Goal: Transaction & Acquisition: Purchase product/service

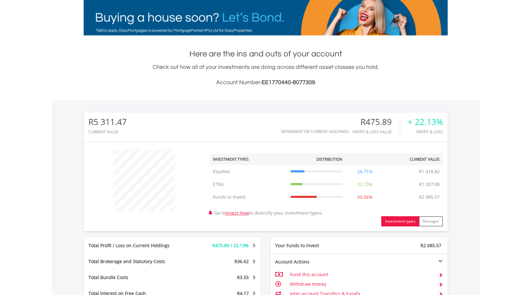
scroll to position [228, 0]
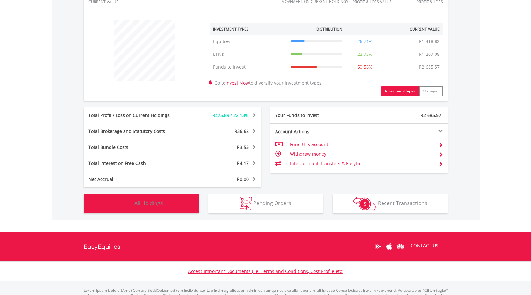
click at [176, 205] on button "Holdings All Holdings" at bounding box center [141, 203] width 115 height 19
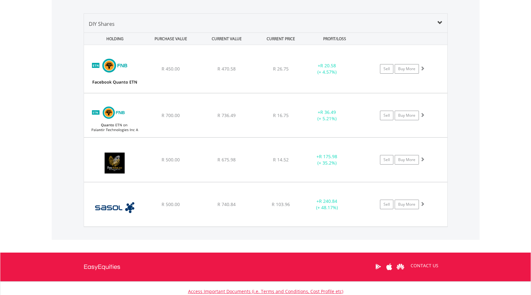
scroll to position [496, 0]
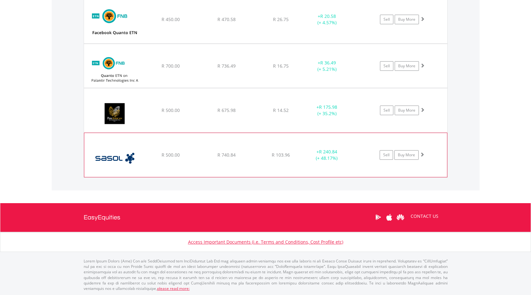
click at [191, 43] on div "﻿ Sasol Limited R 500.00 R 740.84 R 103.96 + R 240.84 (+ 48.17%) Sell Buy More" at bounding box center [265, 20] width 363 height 48
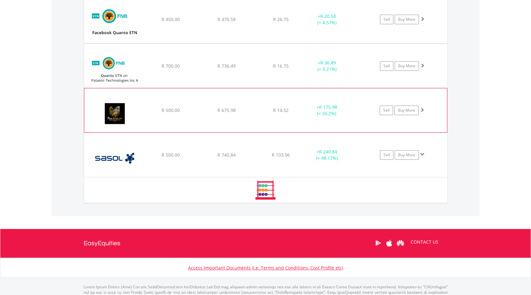
drag, startPoint x: 190, startPoint y: 124, endPoint x: 189, endPoint y: 113, distance: 10.9
click at [190, 43] on div "﻿ Pan African Resource PLC R 500.00 R 675.98 R 14.52 + R 175.98 (+ 35.2%) Sell …" at bounding box center [265, 20] width 363 height 48
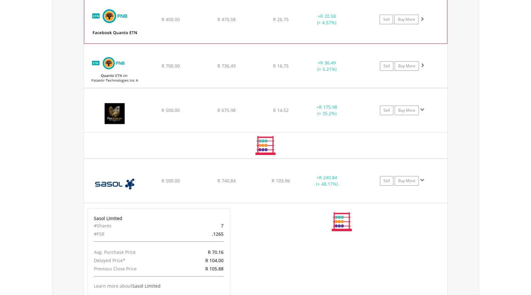
drag, startPoint x: 175, startPoint y: 78, endPoint x: 184, endPoint y: 41, distance: 38.7
click at [175, 43] on div "﻿ FNB Quanto ETN on Palantir Technologies Inc A R 700.00 R 736.49 R 16.75 + R 3…" at bounding box center [265, 20] width 362 height 48
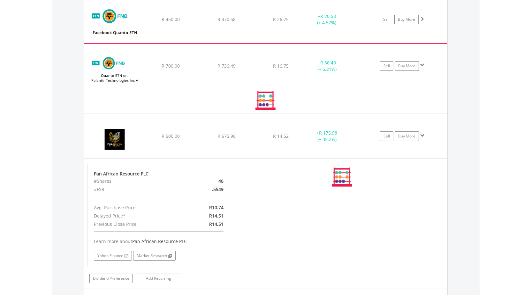
click at [184, 31] on div "﻿ FNB ETN on FACEBQ R 450.00 R 470.58 R 26.75 + R 20.58 (+ 4.57%) Sell Buy More" at bounding box center [265, 20] width 362 height 48
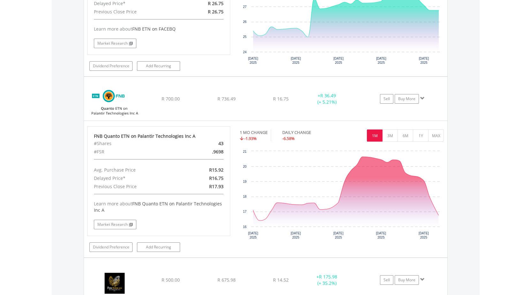
scroll to position [562, 0]
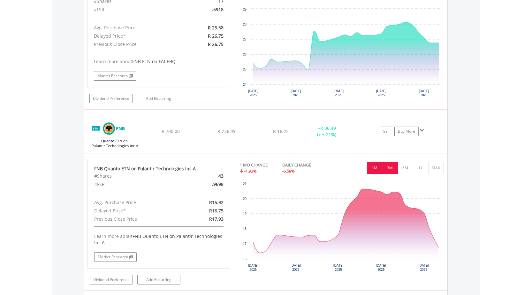
click at [390, 166] on button "3M" at bounding box center [390, 168] width 16 height 12
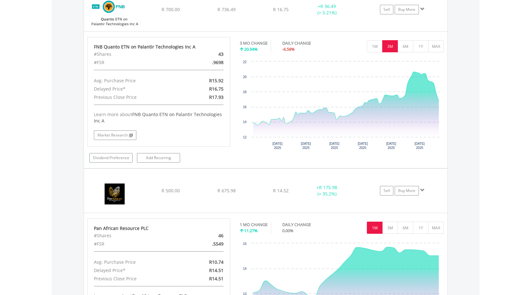
scroll to position [521, 0]
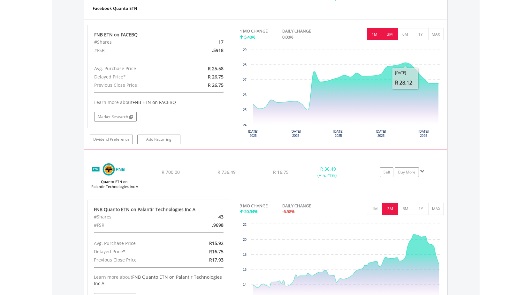
click at [391, 34] on button "3M" at bounding box center [390, 34] width 16 height 12
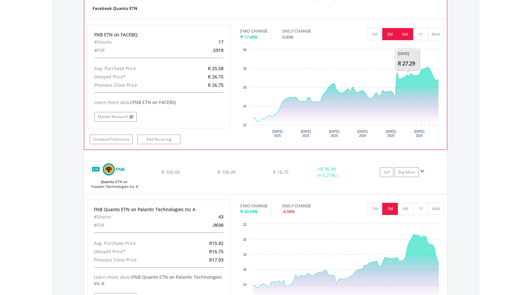
click at [406, 38] on button "6M" at bounding box center [405, 34] width 16 height 12
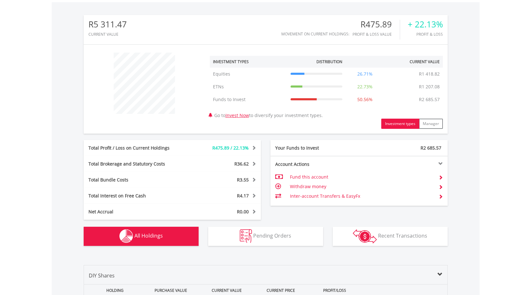
scroll to position [0, 0]
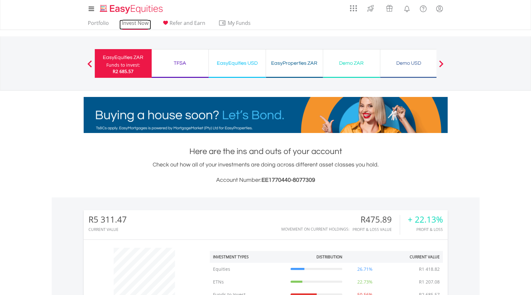
click at [130, 25] on link "Invest Now" at bounding box center [135, 25] width 32 height 10
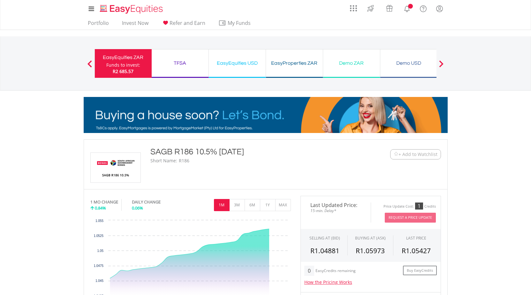
scroll to position [163, 0]
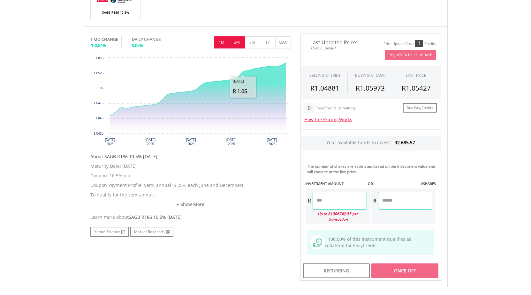
click at [238, 42] on button "3M" at bounding box center [237, 42] width 16 height 12
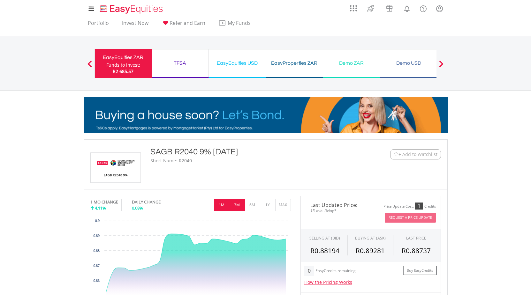
click at [238, 206] on button "3M" at bounding box center [237, 205] width 16 height 12
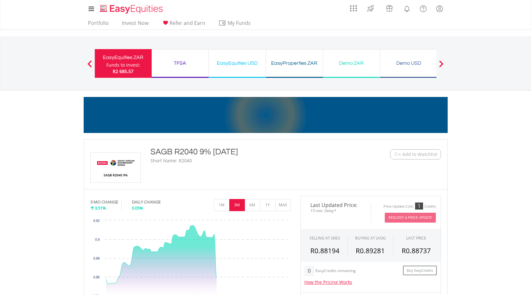
scroll to position [65, 0]
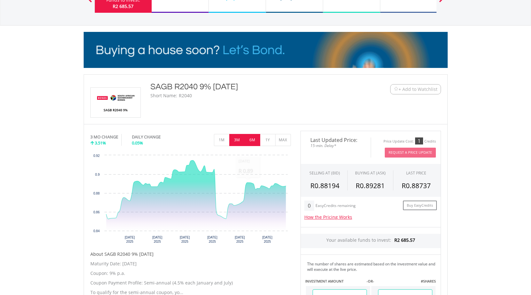
click at [253, 143] on button "6M" at bounding box center [252, 140] width 16 height 12
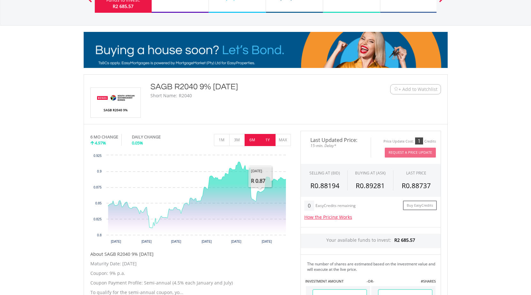
click at [266, 142] on button "1Y" at bounding box center [268, 140] width 16 height 12
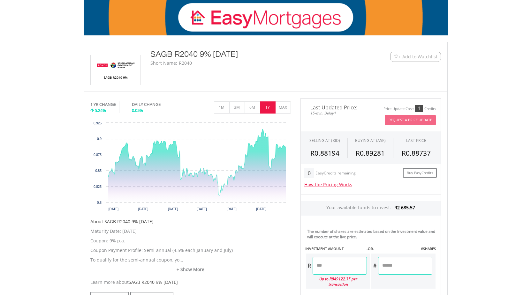
scroll to position [0, 0]
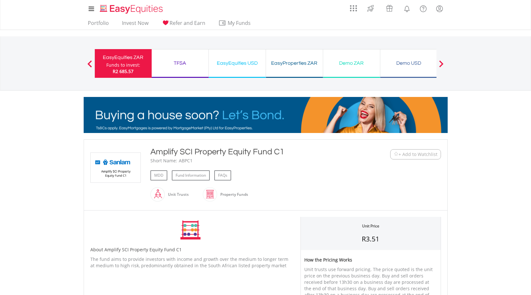
scroll to position [65, 0]
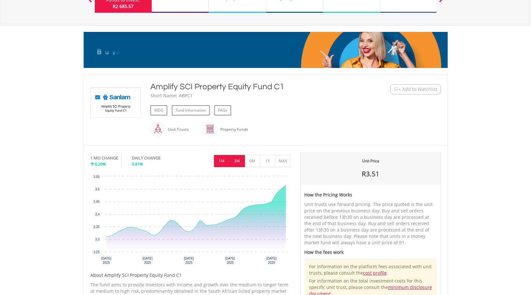
click at [241, 164] on button "3M" at bounding box center [237, 161] width 16 height 12
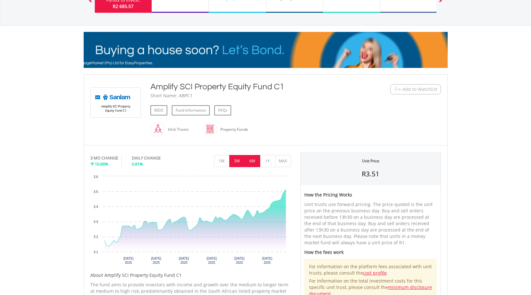
click at [248, 162] on button "6M" at bounding box center [252, 161] width 16 height 12
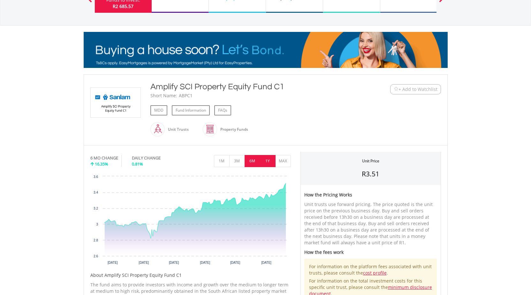
click at [265, 162] on button "1Y" at bounding box center [268, 161] width 16 height 12
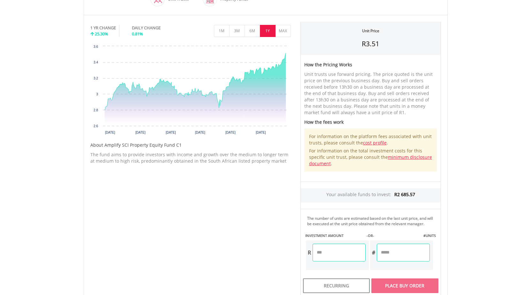
scroll to position [98, 0]
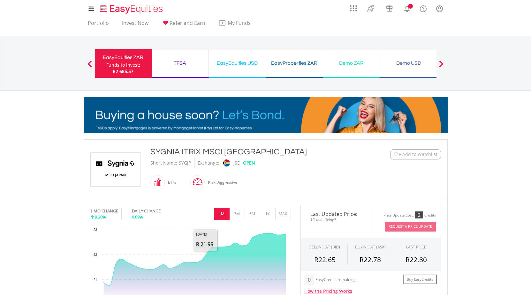
scroll to position [163, 0]
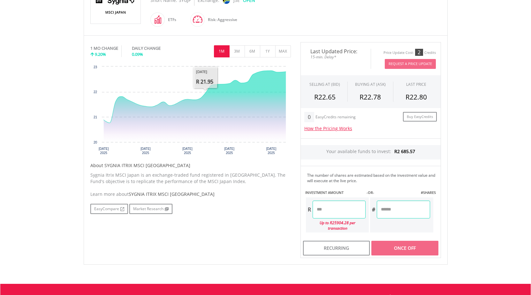
click at [236, 52] on button "3M" at bounding box center [237, 51] width 16 height 12
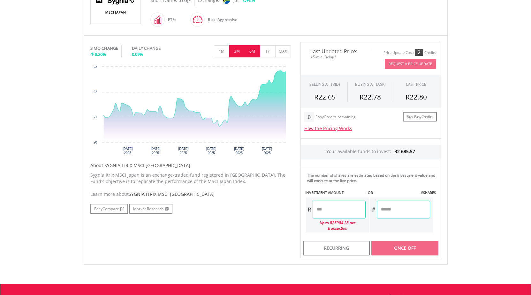
click at [257, 49] on button "6M" at bounding box center [252, 51] width 16 height 12
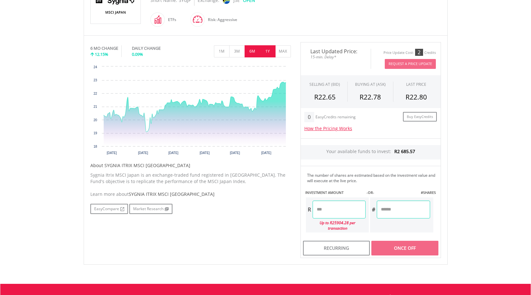
click at [266, 51] on button "1Y" at bounding box center [268, 51] width 16 height 12
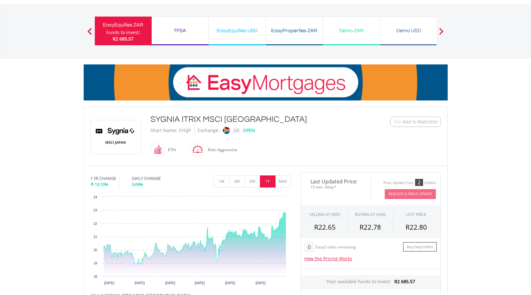
scroll to position [0, 0]
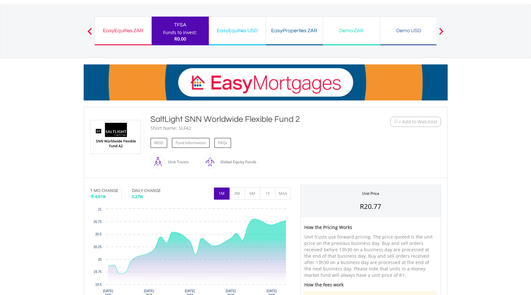
scroll to position [130, 0]
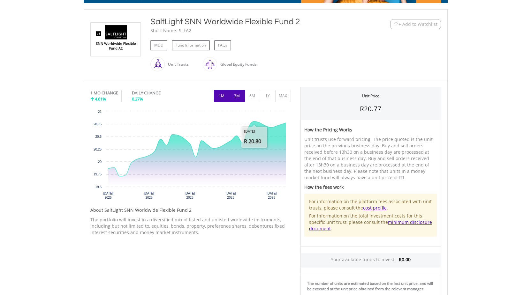
click at [235, 98] on button "3M" at bounding box center [237, 96] width 16 height 12
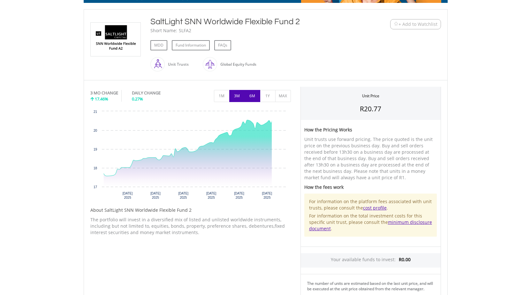
click at [246, 97] on button "6M" at bounding box center [252, 96] width 16 height 12
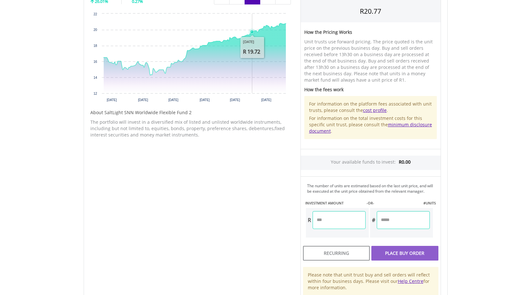
scroll to position [260, 0]
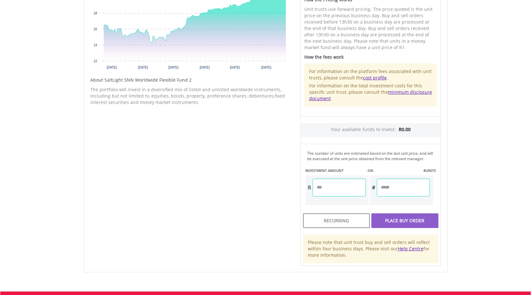
click at [337, 193] on input "number" at bounding box center [338, 188] width 53 height 18
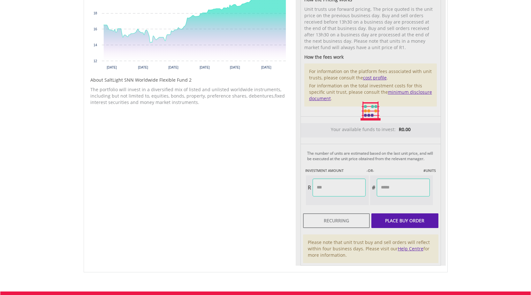
click at [408, 222] on div "Unit Price R20.77 How the Pricing Works Unit trusts use forward pricing. The pr…" at bounding box center [370, 111] width 150 height 309
type input "*******"
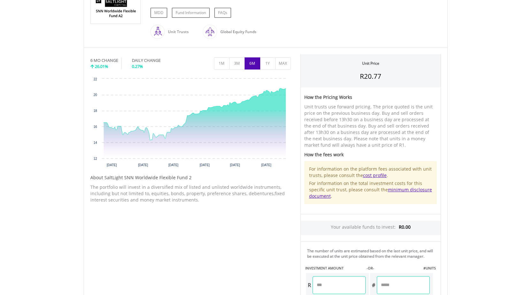
scroll to position [0, 0]
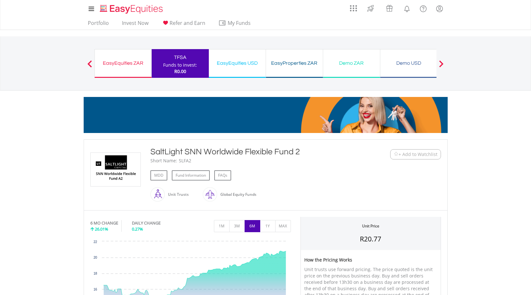
click at [129, 61] on div "EasyEquities ZAR" at bounding box center [123, 63] width 49 height 9
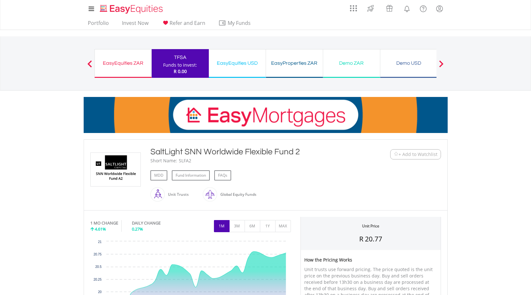
click at [128, 66] on div "EasyEquities ZAR" at bounding box center [123, 63] width 49 height 9
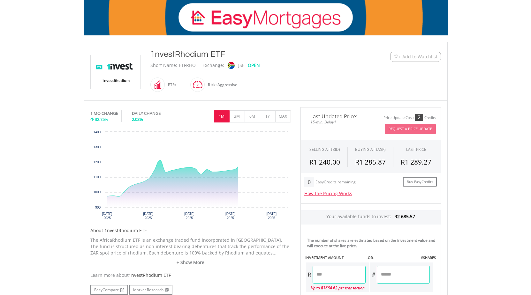
scroll to position [130, 0]
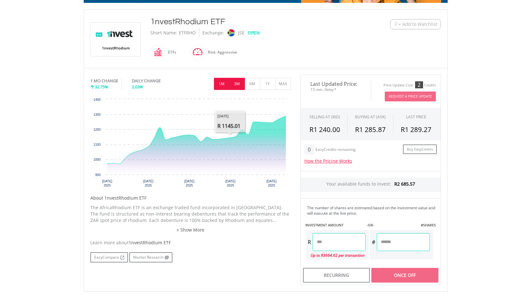
click at [235, 78] on button "3M" at bounding box center [237, 84] width 16 height 12
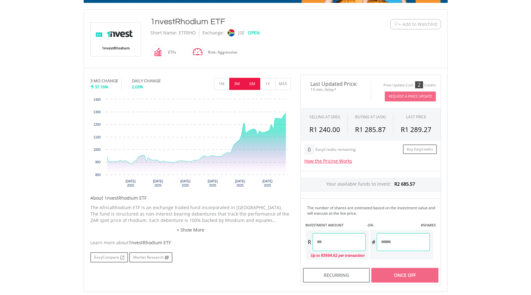
click at [247, 83] on button "6M" at bounding box center [252, 84] width 16 height 12
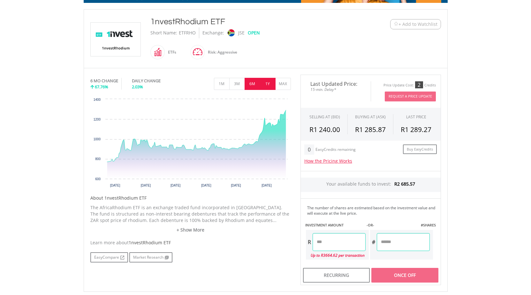
click at [264, 84] on button "1Y" at bounding box center [268, 84] width 16 height 12
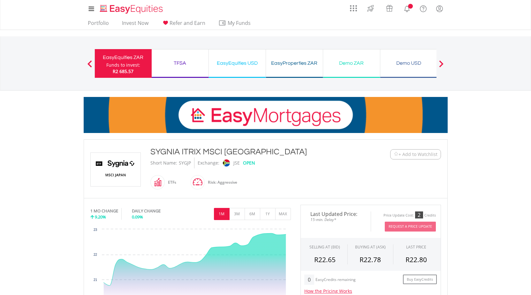
scroll to position [163, 0]
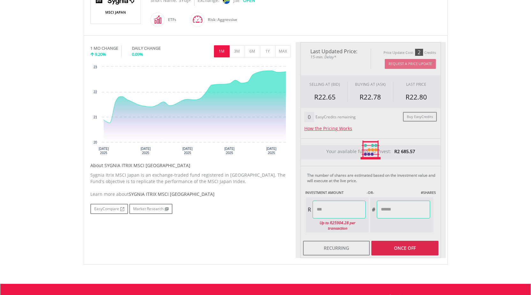
click at [400, 213] on input "number" at bounding box center [402, 210] width 53 height 18
type input "*******"
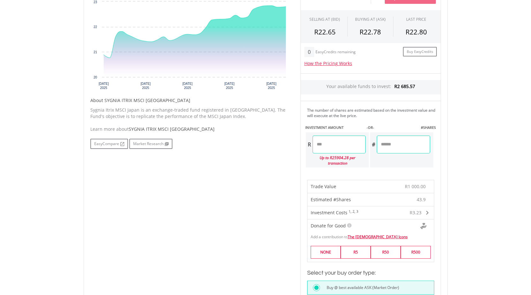
scroll to position [293, 0]
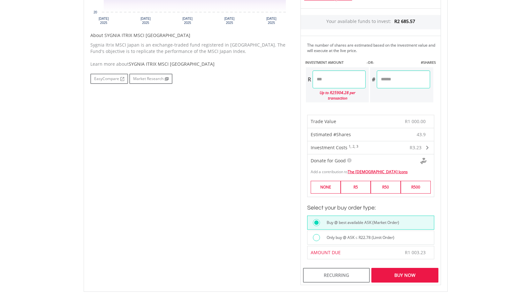
click at [410, 276] on div "Buy Now" at bounding box center [404, 275] width 67 height 15
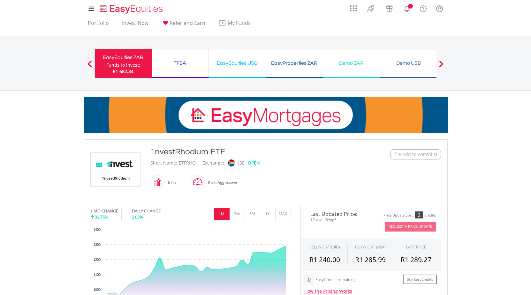
scroll to position [163, 0]
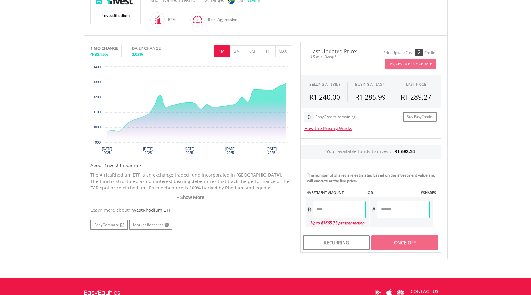
click at [329, 211] on input "number" at bounding box center [338, 210] width 53 height 18
type input "*"
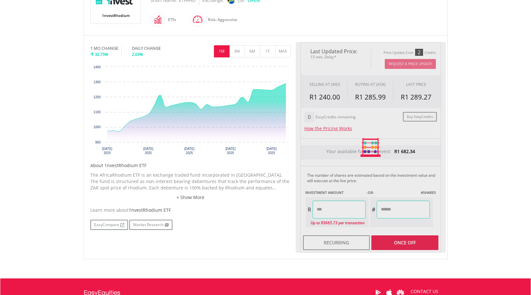
click at [416, 243] on div "Last Updated Price: 15-min. Delay* Price Update Cost: 2 Credits Request A Price…" at bounding box center [370, 147] width 150 height 211
type input "******"
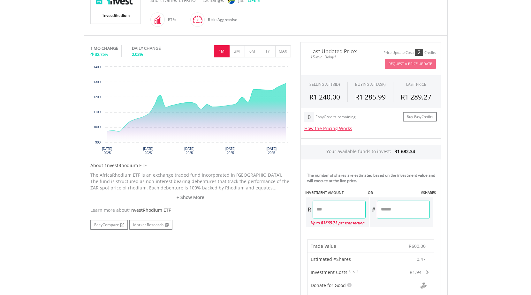
scroll to position [325, 0]
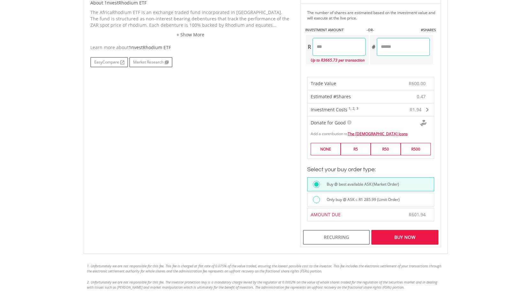
click at [406, 240] on div "Buy Now" at bounding box center [404, 237] width 67 height 15
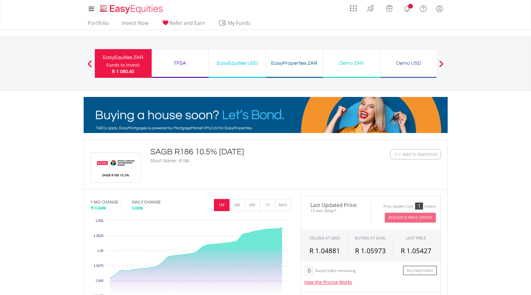
scroll to position [228, 0]
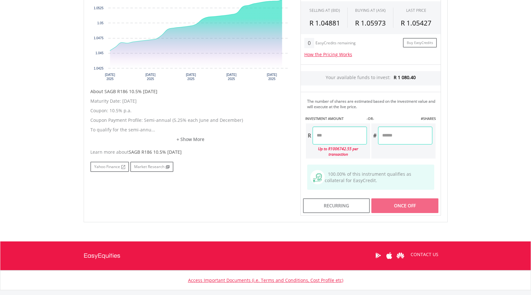
click at [339, 137] on input "number" at bounding box center [339, 136] width 54 height 18
type input "*******"
type input "********"
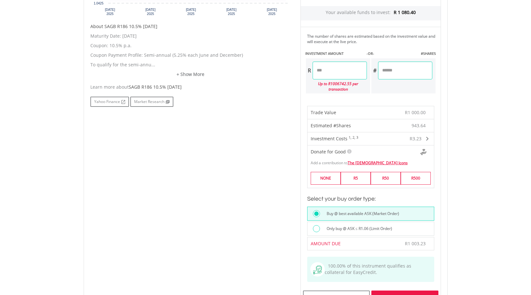
scroll to position [325, 0]
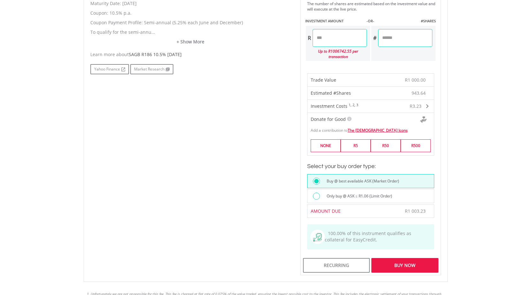
click at [407, 263] on div "Buy Now" at bounding box center [404, 265] width 67 height 15
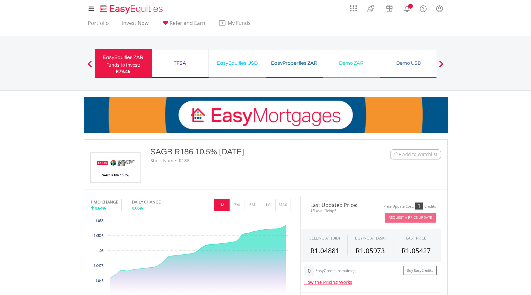
scroll to position [98, 0]
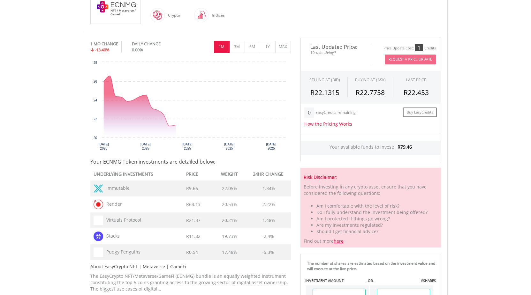
scroll to position [293, 0]
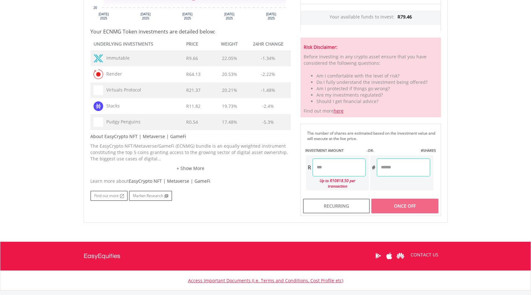
click at [339, 169] on input "number" at bounding box center [338, 168] width 53 height 18
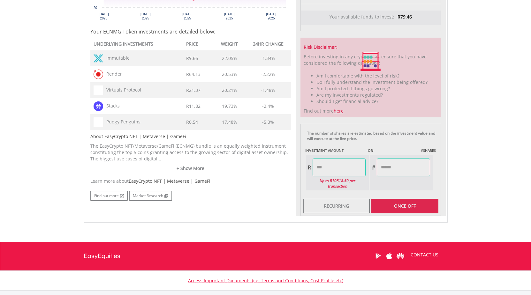
click at [409, 172] on input "number" at bounding box center [402, 168] width 53 height 18
type input "*****"
type input "******"
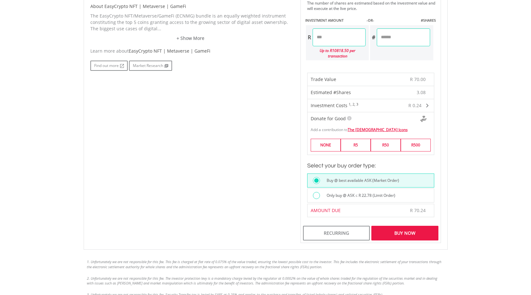
scroll to position [260, 0]
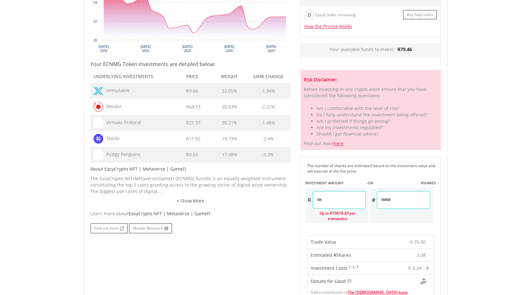
click at [320, 199] on input "*****" at bounding box center [338, 200] width 53 height 18
type input "*****"
click at [432, 205] on div "Last Updated Price: 15-min. Delay* Price Update Cost: 1 Credits Request A Price…" at bounding box center [370, 173] width 150 height 466
type input "******"
drag, startPoint x: 322, startPoint y: 200, endPoint x: 337, endPoint y: 201, distance: 15.1
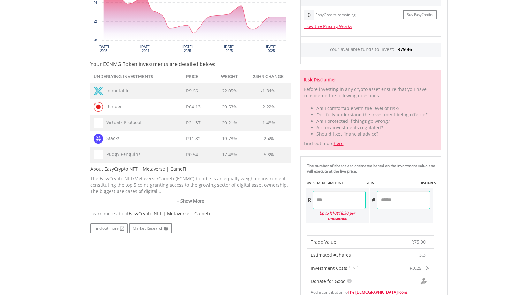
click at [322, 199] on input "*****" at bounding box center [338, 200] width 53 height 18
click at [342, 202] on input "*****" at bounding box center [338, 200] width 53 height 18
type input "*****"
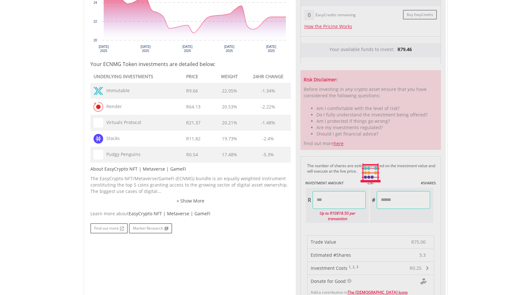
click at [408, 198] on input "******" at bounding box center [402, 200] width 53 height 18
type input "******"
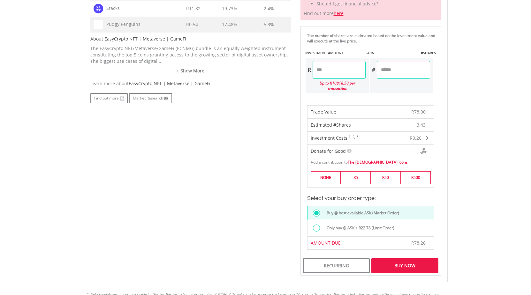
scroll to position [423, 0]
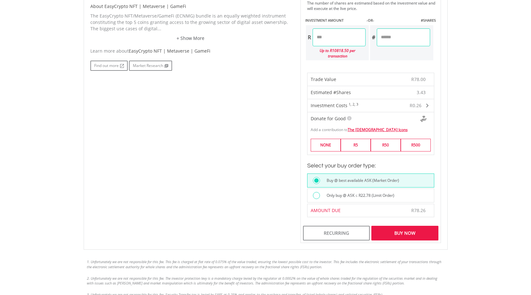
click at [413, 235] on div "Buy Now" at bounding box center [404, 233] width 67 height 15
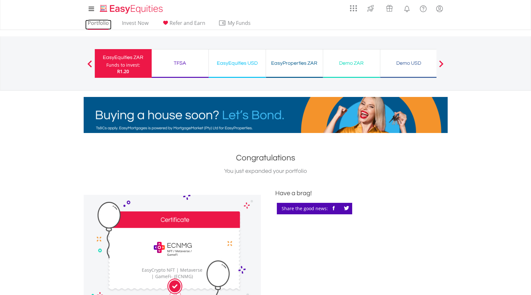
click at [96, 21] on link "Portfolio" at bounding box center [98, 25] width 26 height 10
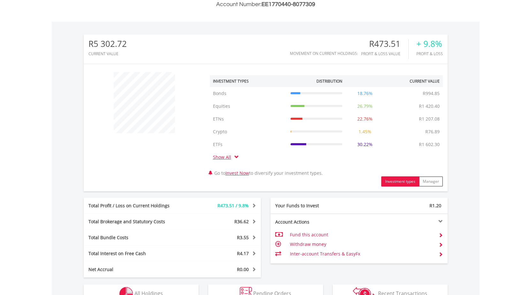
scroll to position [208, 0]
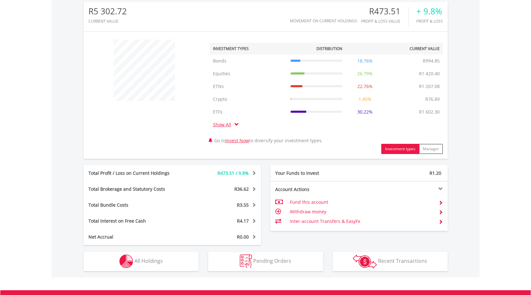
click at [236, 124] on span at bounding box center [236, 124] width 4 height 4
click at [227, 125] on link "Show All" at bounding box center [223, 125] width 21 height 6
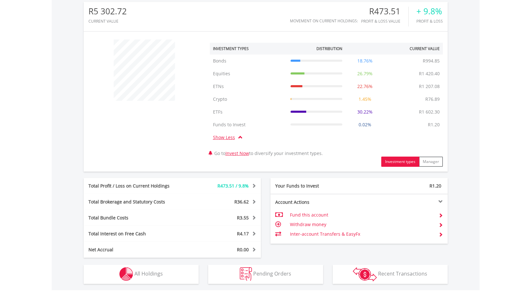
scroll to position [308, 0]
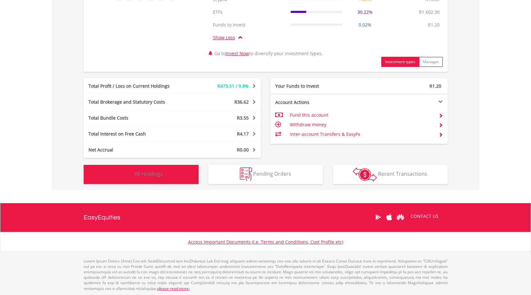
click at [163, 172] on button "Holdings All Holdings" at bounding box center [141, 174] width 115 height 19
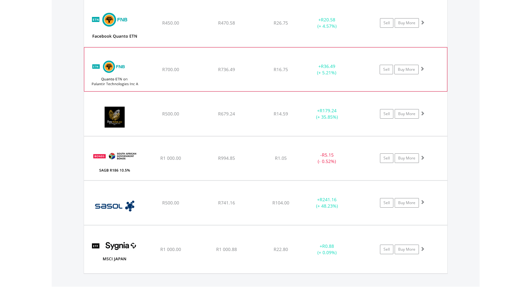
scroll to position [674, 0]
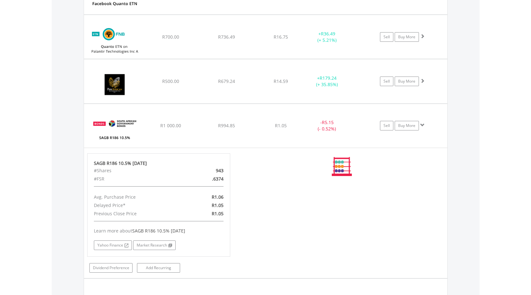
click at [185, 233] on span "SAGB R186 10.5% 21/12/26" at bounding box center [158, 231] width 53 height 6
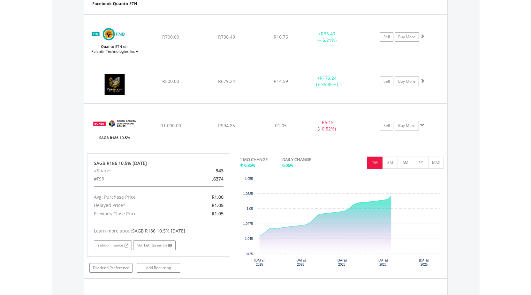
scroll to position [837, 0]
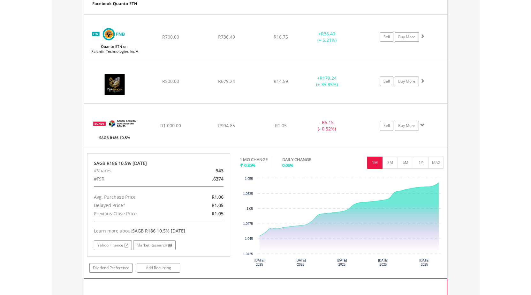
scroll to position [641, 0]
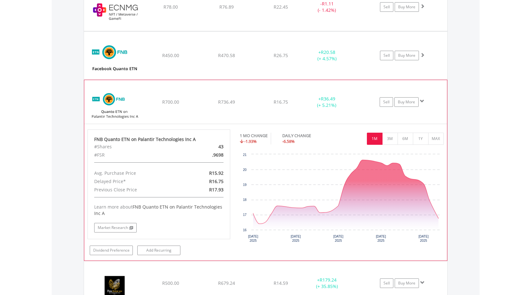
scroll to position [511, 0]
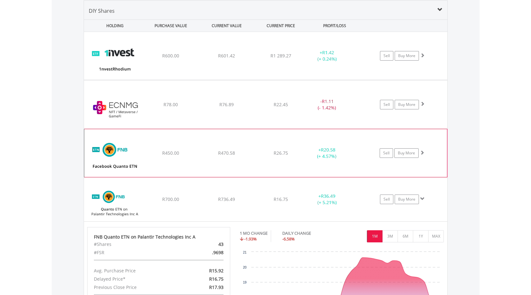
click at [170, 80] on div "﻿ FNB ETN on FACEBQ R450.00 R470.58 R26.75 + R20.58 (+ 4.57%) Sell Buy More" at bounding box center [265, 56] width 363 height 48
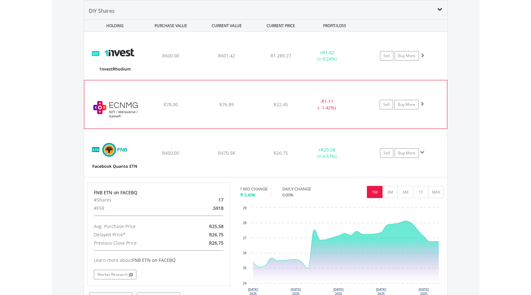
click at [167, 80] on div "﻿ EasyCrypto NFT | Metaverse | GameFi R78.00 R76.89 R22.45 - R1.11 (- 1.42%) Se…" at bounding box center [265, 56] width 363 height 48
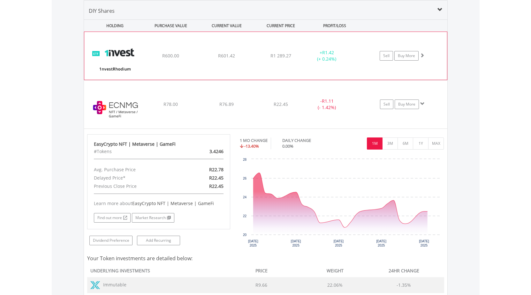
click at [163, 63] on div "﻿ 1nvestRhodium ETF R600.00 R601.42 R1 289.27 + R1.42 (+ 0.24%) Sell Buy More" at bounding box center [265, 56] width 362 height 48
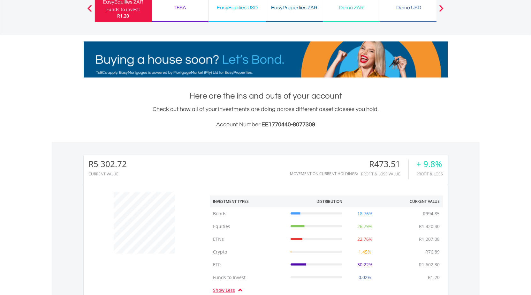
scroll to position [0, 0]
